Goal: Complete application form

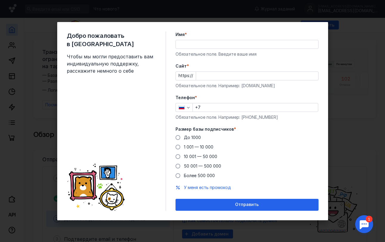
click at [192, 42] on input "Имя *" at bounding box center [247, 44] width 142 height 8
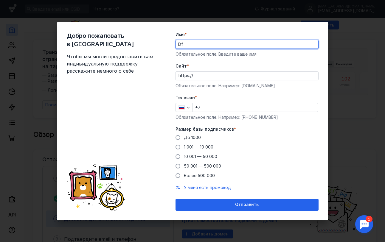
type input "D"
type input "Вадим"
click at [201, 78] on input "Cайт *" at bounding box center [257, 76] width 122 height 8
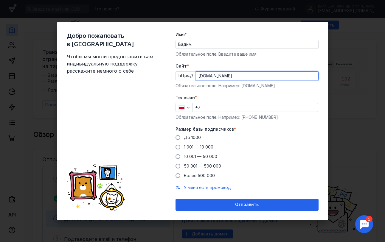
click at [213, 76] on input "[DOMAIN_NAME]" at bounding box center [257, 76] width 122 height 8
paste input "[DOMAIN_NAME][URL]"
type input "[DOMAIN_NAME][URL]"
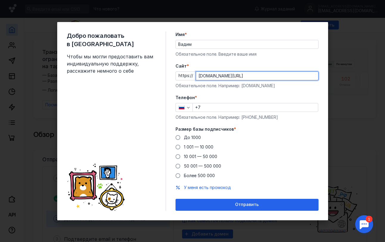
click at [205, 110] on input "+7" at bounding box center [255, 107] width 125 height 8
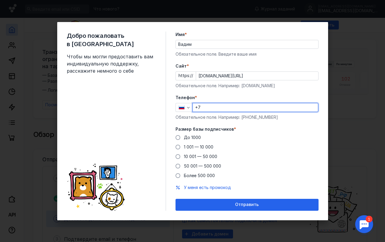
paste input "[PHONE_NUMBER]"
type input "[PHONE_NUMBER]"
click at [188, 169] on div "50 001 — 500 000" at bounding box center [202, 166] width 37 height 6
click at [0, 0] on input "50 001 — 500 000" at bounding box center [0, 0] width 0 height 0
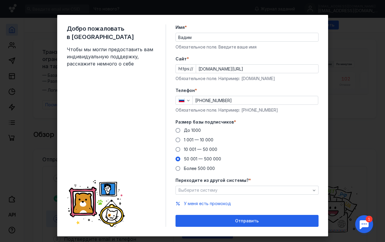
scroll to position [9, 0]
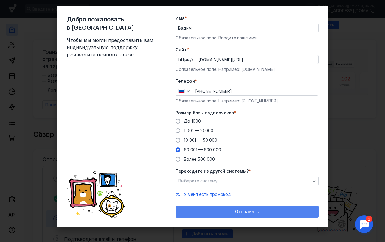
click at [240, 212] on span "Отправить" at bounding box center [247, 211] width 24 height 5
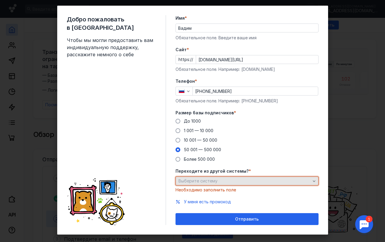
click at [233, 183] on div "Выберите систему" at bounding box center [244, 181] width 135 height 5
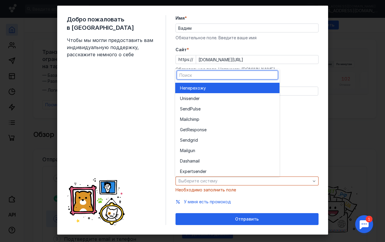
click at [211, 85] on div "Не перехожу" at bounding box center [227, 88] width 95 height 6
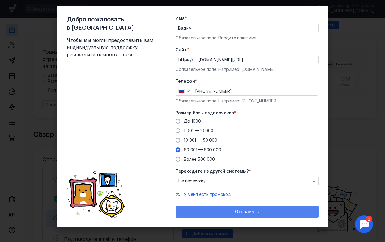
click at [226, 210] on div "Отправить" at bounding box center [246, 211] width 137 height 5
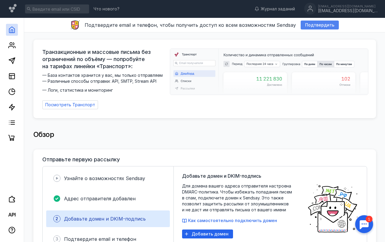
click at [320, 24] on span "Подтвердить" at bounding box center [319, 25] width 29 height 5
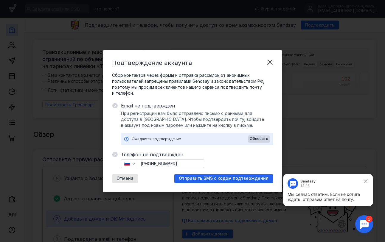
scroll to position [0, 0]
click at [322, 196] on div "Мы сейчас ответим. Если не хотите ждать, отправим ответ на почту." at bounding box center [327, 197] width 81 height 10
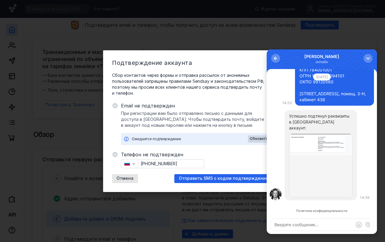
click at [294, 225] on textarea at bounding box center [322, 225] width 104 height 12
type textarea "благодарю"
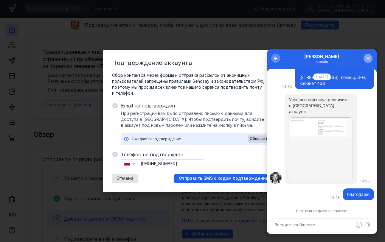
click at [369, 60] on div "button" at bounding box center [368, 58] width 6 height 6
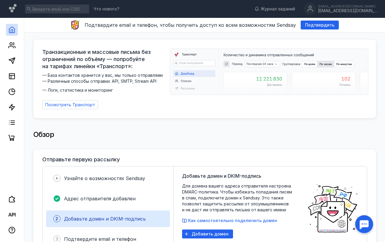
click at [268, 141] on div "Обзор" at bounding box center [204, 138] width 342 height 24
